Goal: Check status

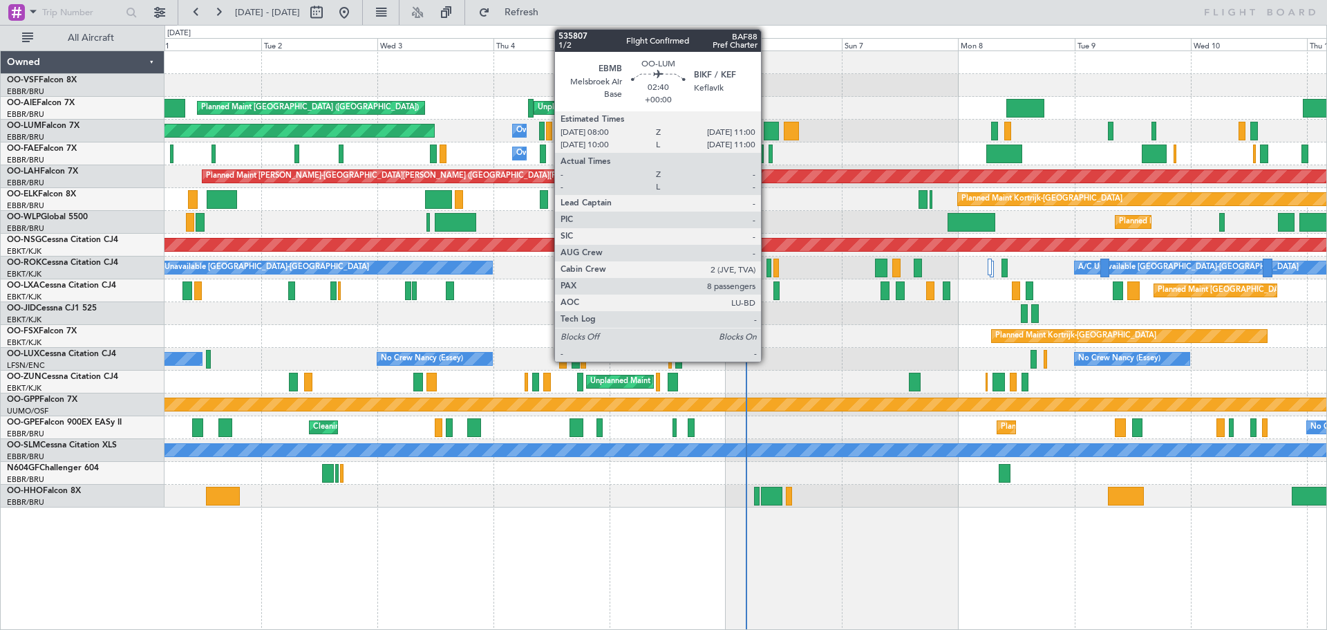
click at [767, 133] on div at bounding box center [771, 131] width 15 height 19
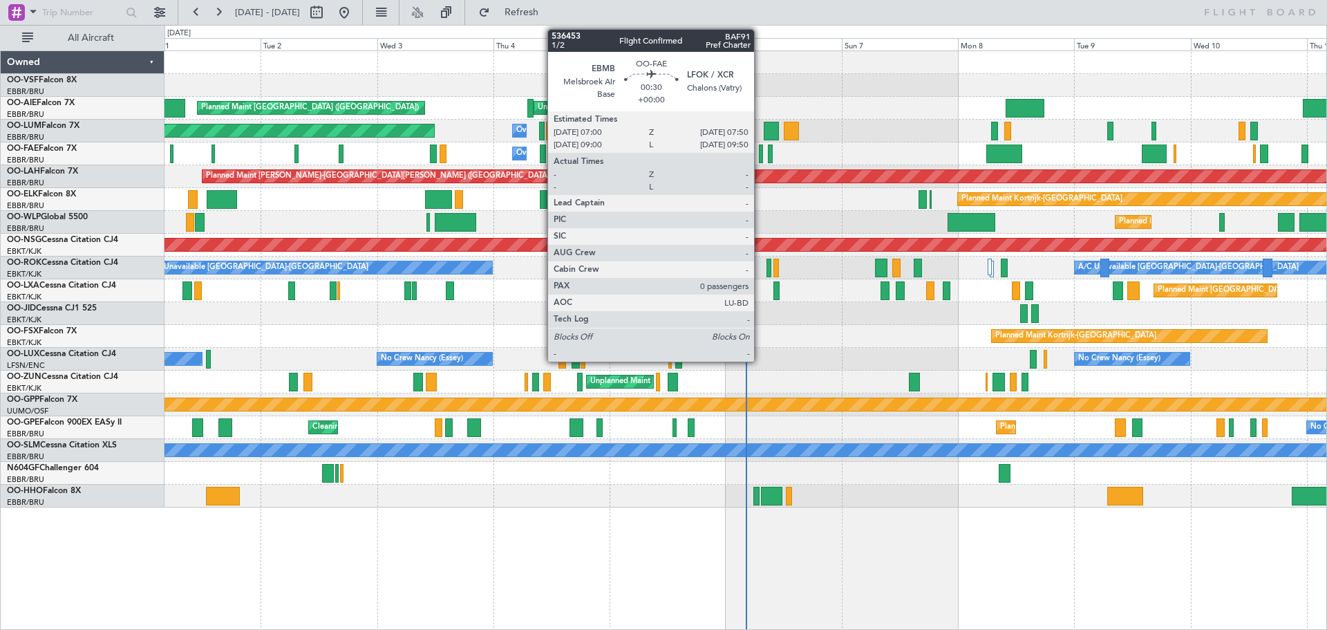
click at [760, 160] on div at bounding box center [761, 153] width 4 height 19
